Goal: Transaction & Acquisition: Purchase product/service

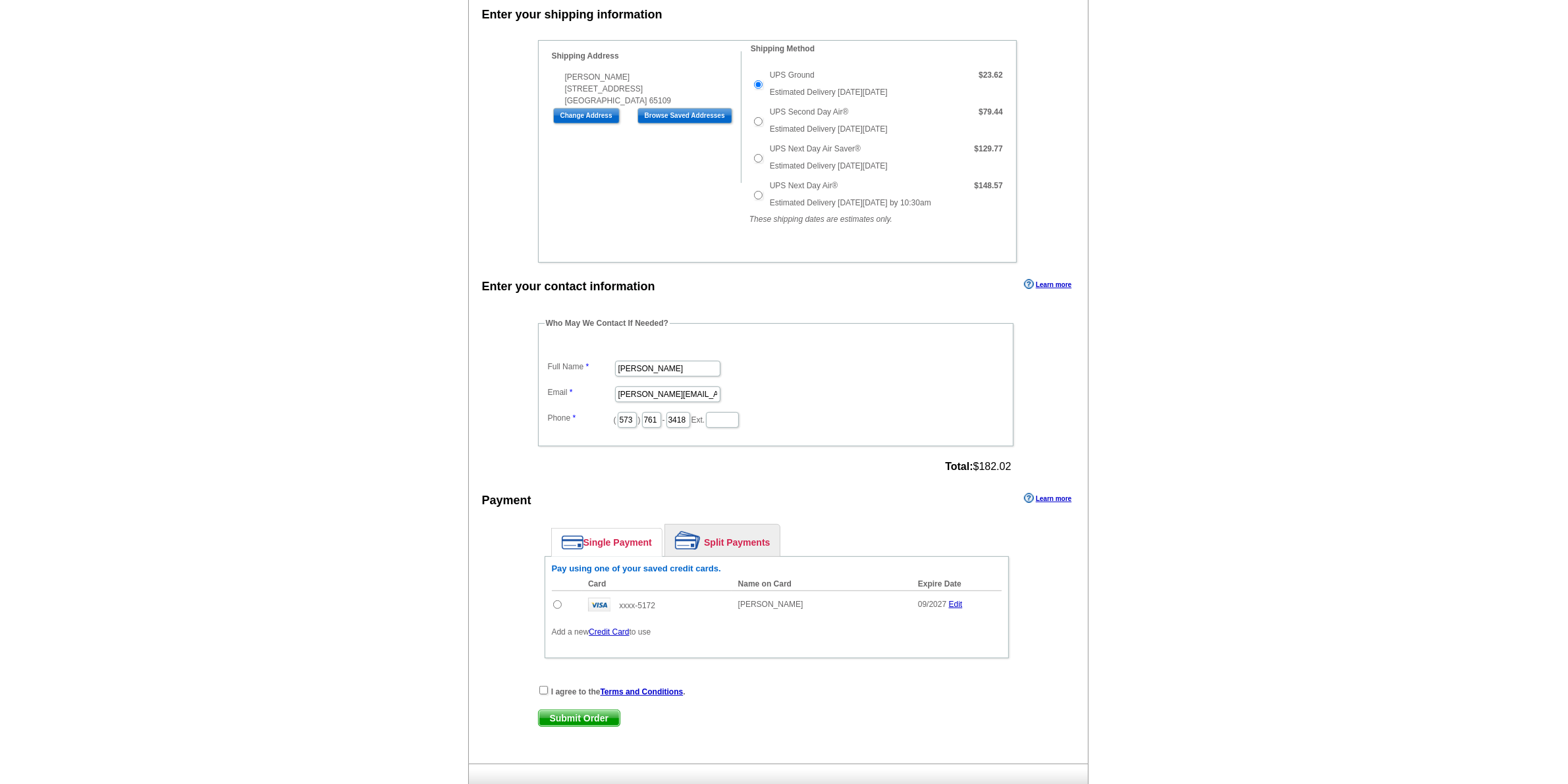
click at [617, 628] on link "Credit Card" at bounding box center [609, 632] width 40 height 10
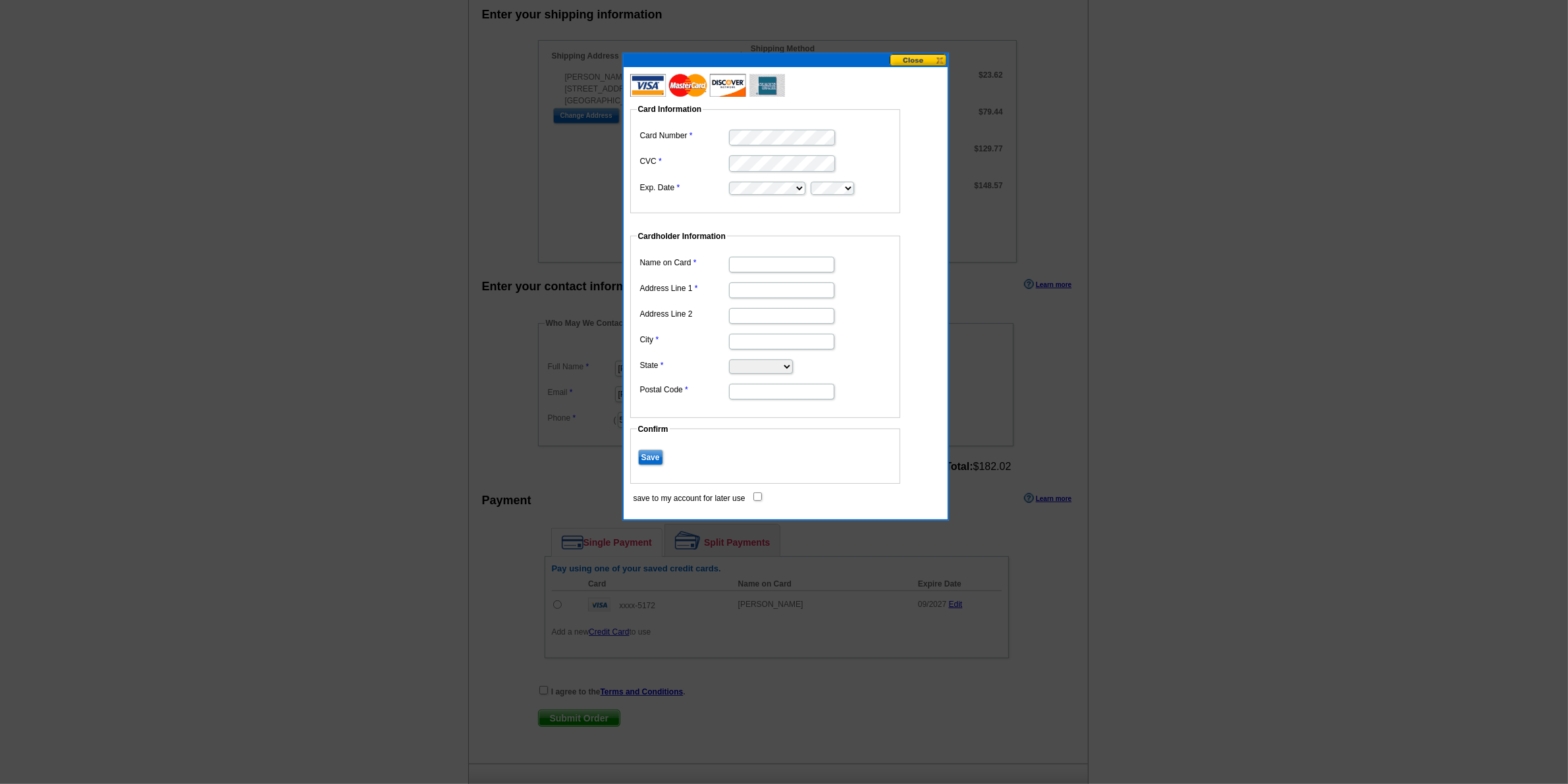
type input "[PERSON_NAME]"
click at [741, 292] on input "Address Line 1" at bounding box center [781, 291] width 106 height 16
type input "[STREET_ADDRESS]"
type input "JEFFERSON CITY"
select select "MO"
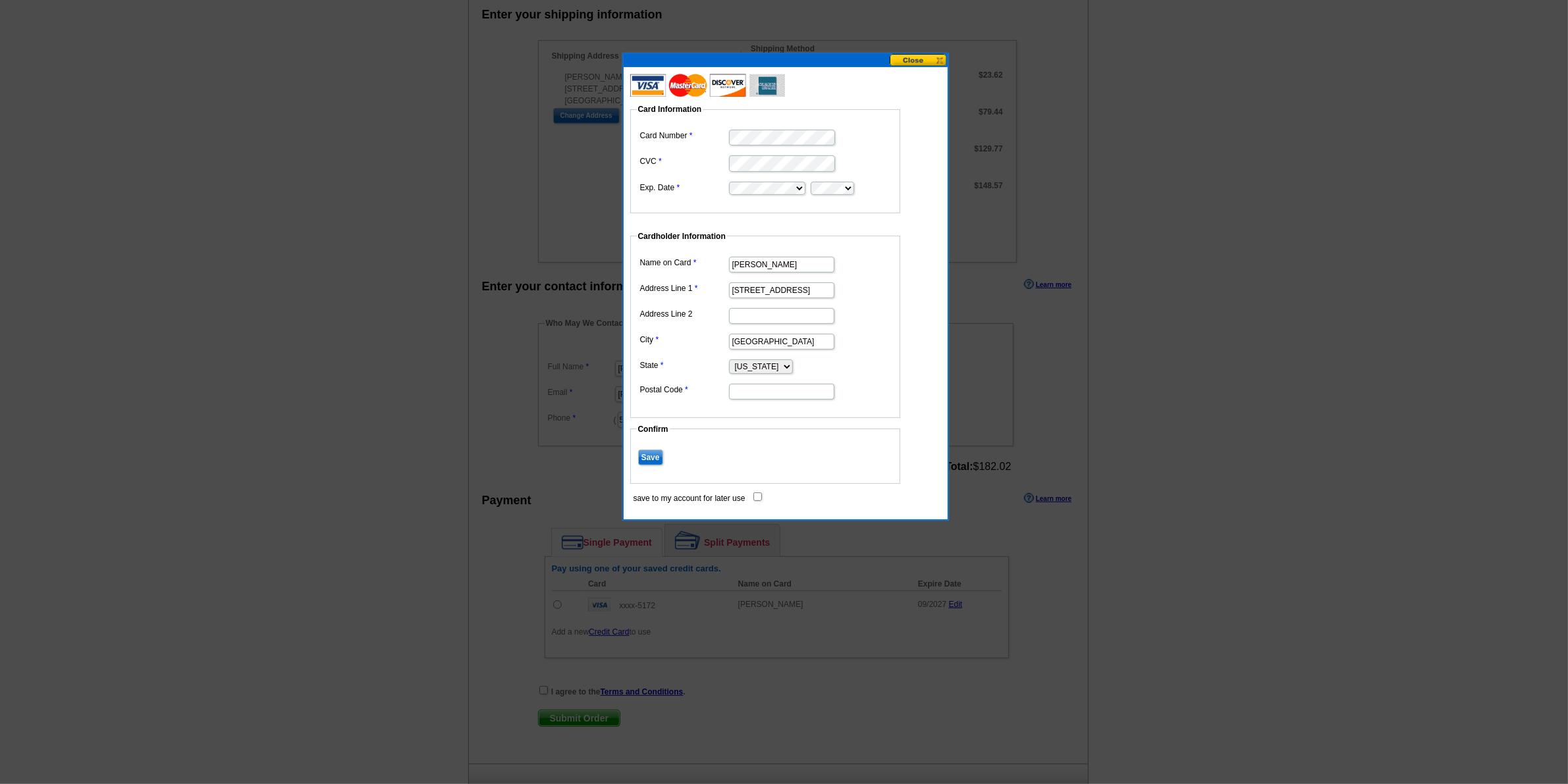
type input "65109"
click at [654, 461] on input "Save" at bounding box center [650, 457] width 25 height 16
click at [758, 499] on input "save to my account for later use" at bounding box center [758, 497] width 9 height 9
checkbox input "true"
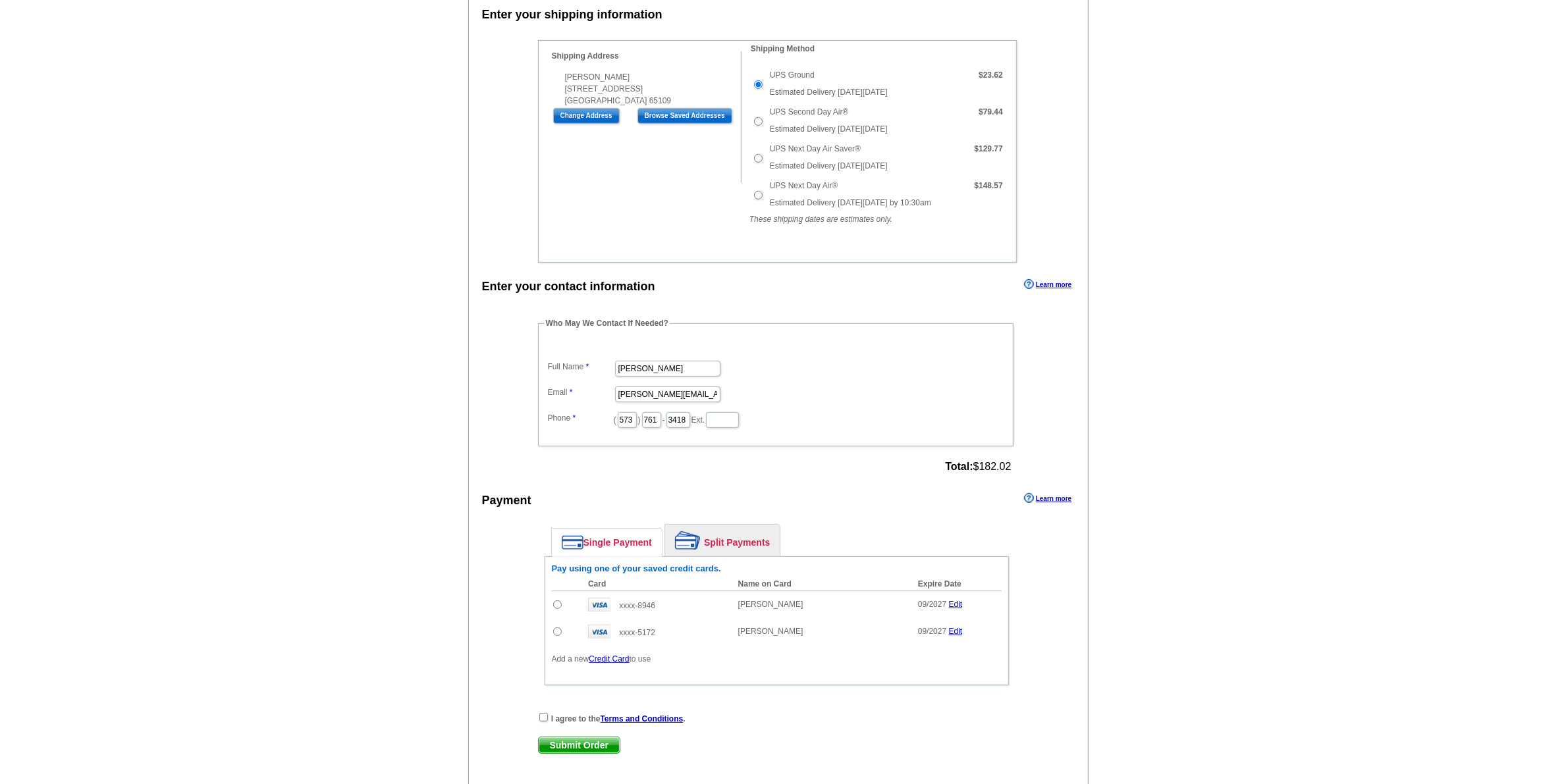
click at [559, 601] on input "radio" at bounding box center [558, 605] width 9 height 9
radio input "true"
click at [541, 713] on input "checkbox" at bounding box center [544, 718] width 9 height 9
checkbox input "true"
click at [598, 732] on div "I agree to the Terms and Conditions . Submit Order Submit Order" at bounding box center [776, 739] width 478 height 54
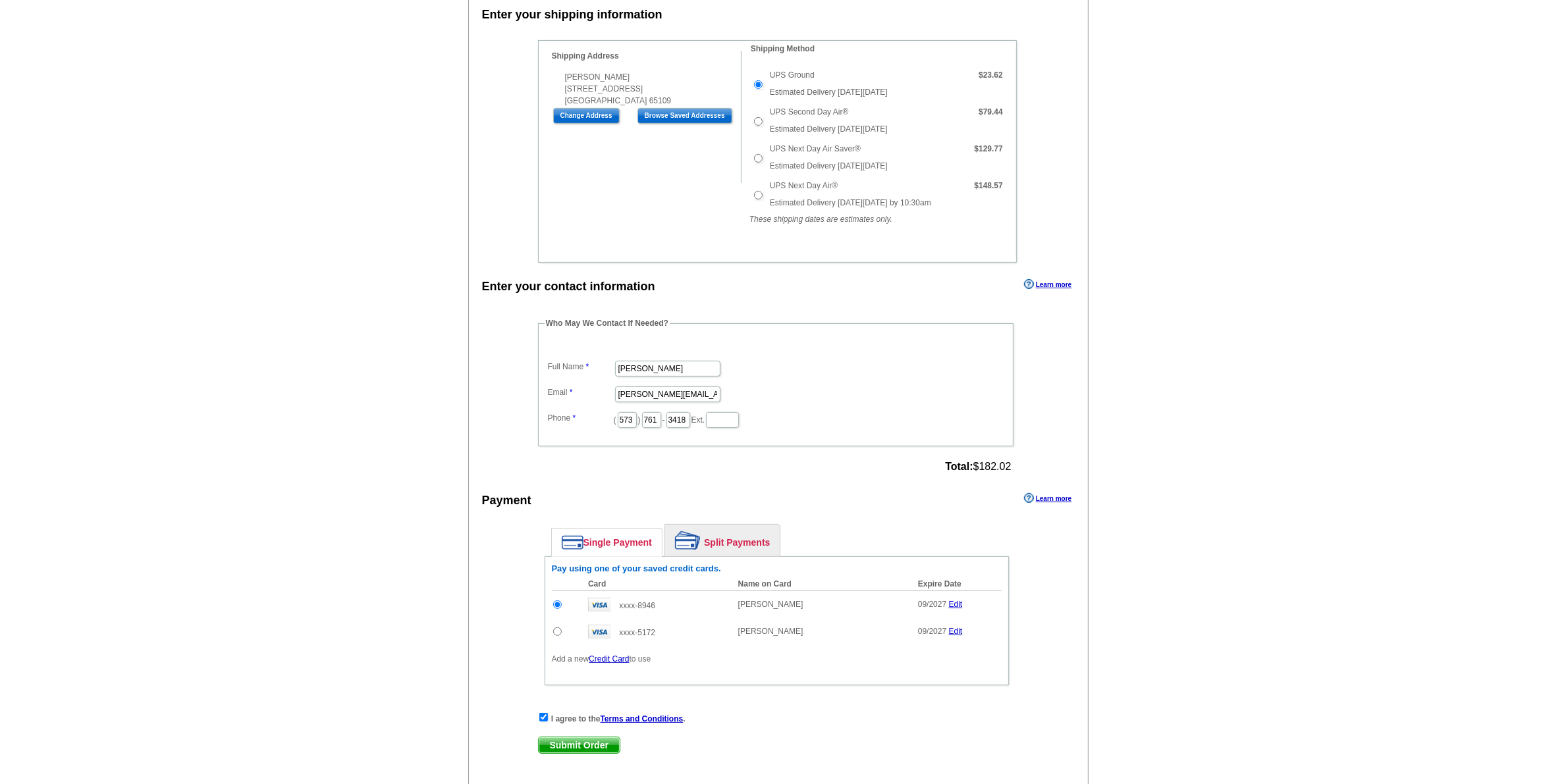
click at [600, 743] on span "Submit Order" at bounding box center [579, 746] width 81 height 16
